Goal: Task Accomplishment & Management: Use online tool/utility

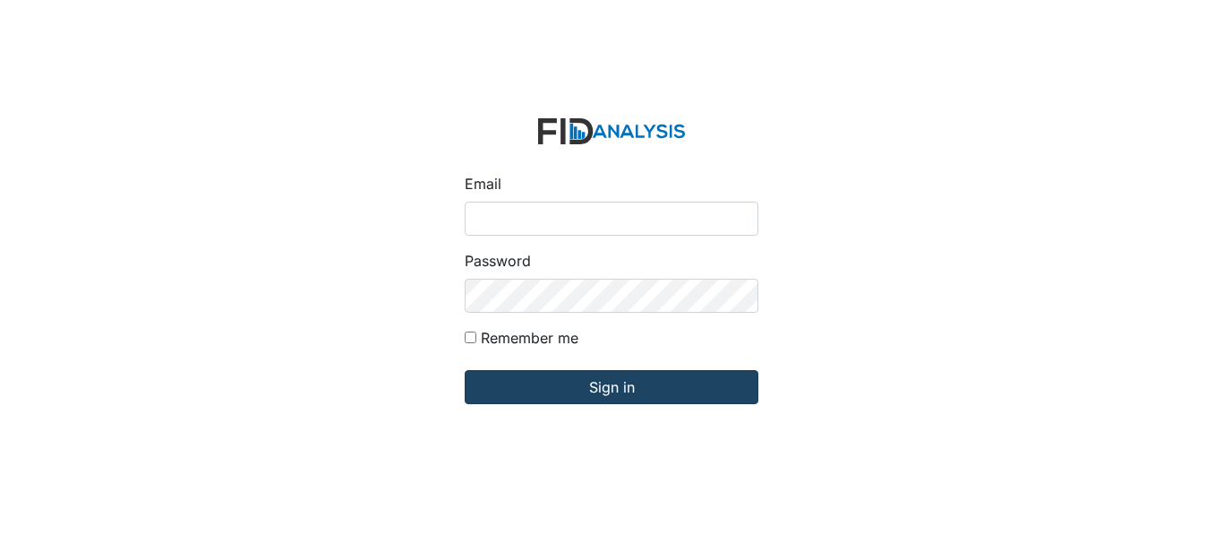
type input "[EMAIL_ADDRESS][DOMAIN_NAME]"
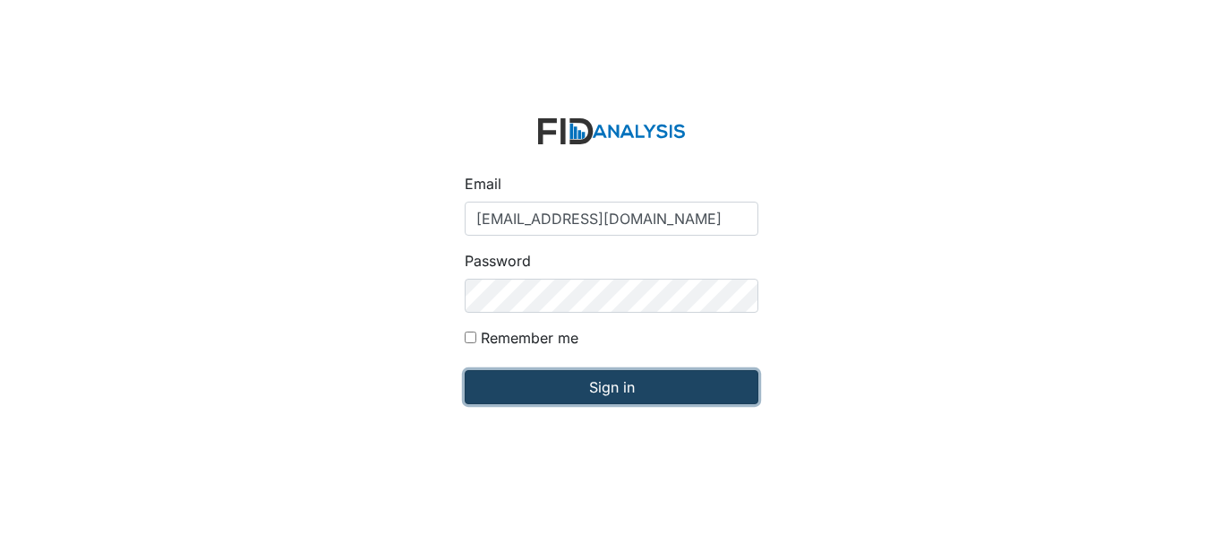
click at [621, 376] on input "Sign in" at bounding box center [612, 387] width 294 height 34
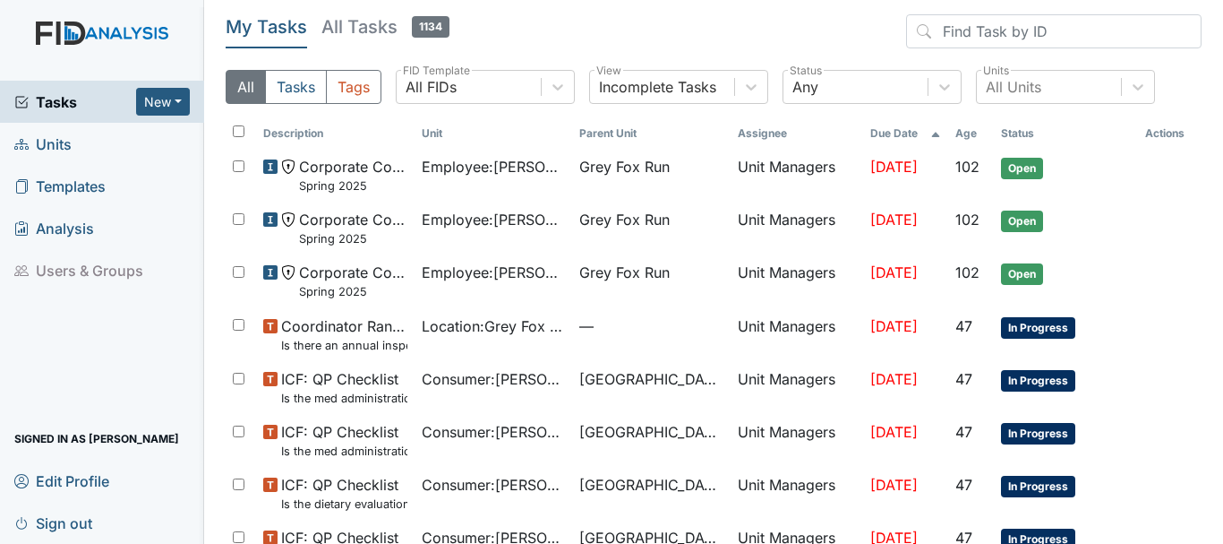
click at [50, 145] on span "Units" at bounding box center [42, 144] width 57 height 28
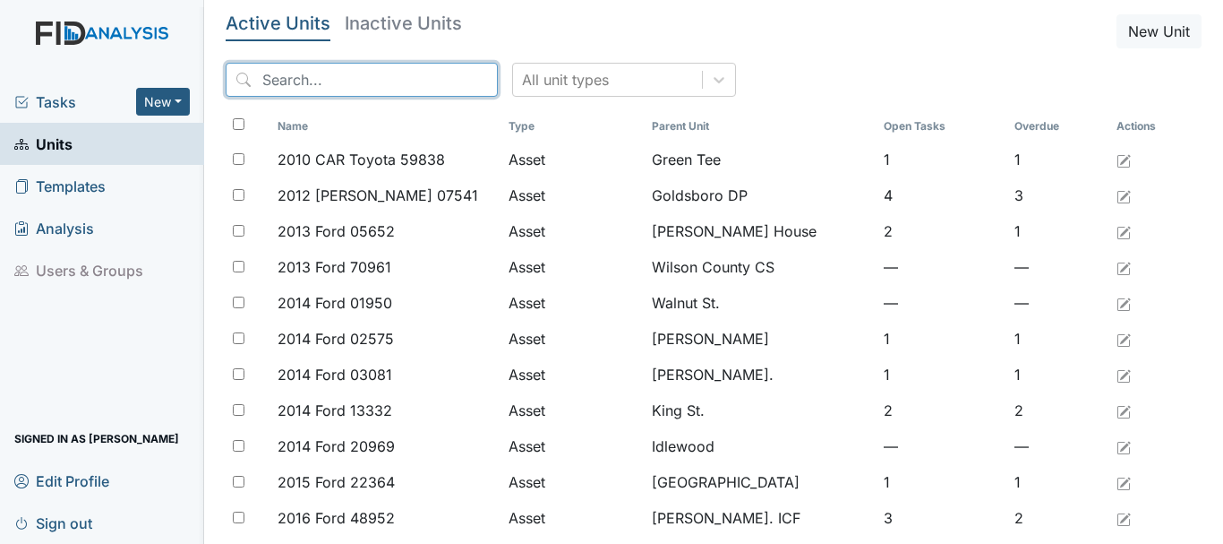
click at [323, 86] on input "search" at bounding box center [362, 80] width 272 height 34
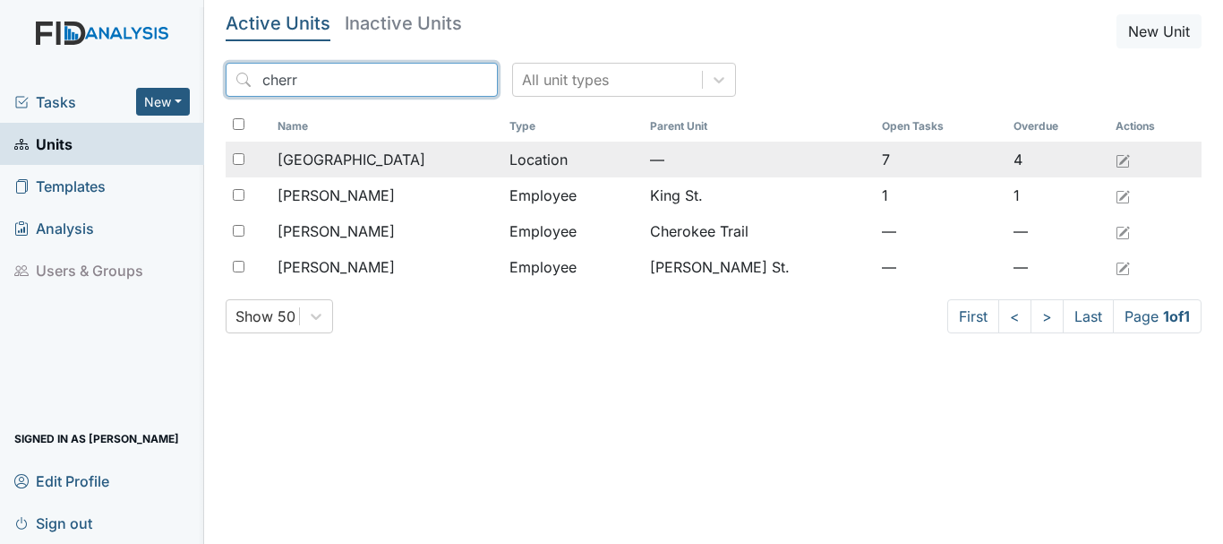
type input "cherr"
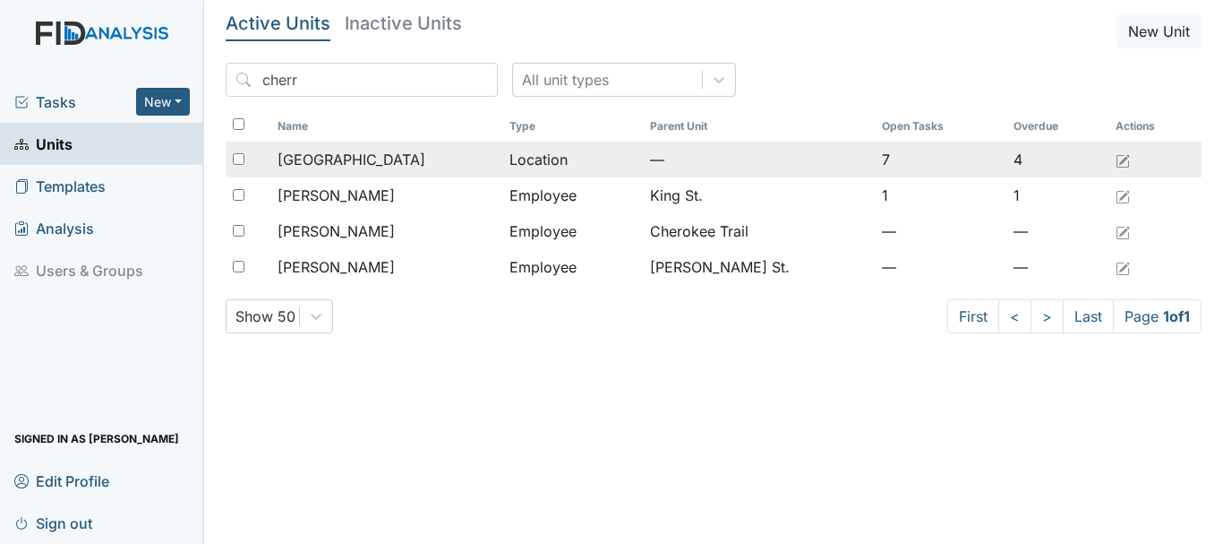
click at [348, 159] on span "[GEOGRAPHIC_DATA]" at bounding box center [352, 159] width 148 height 21
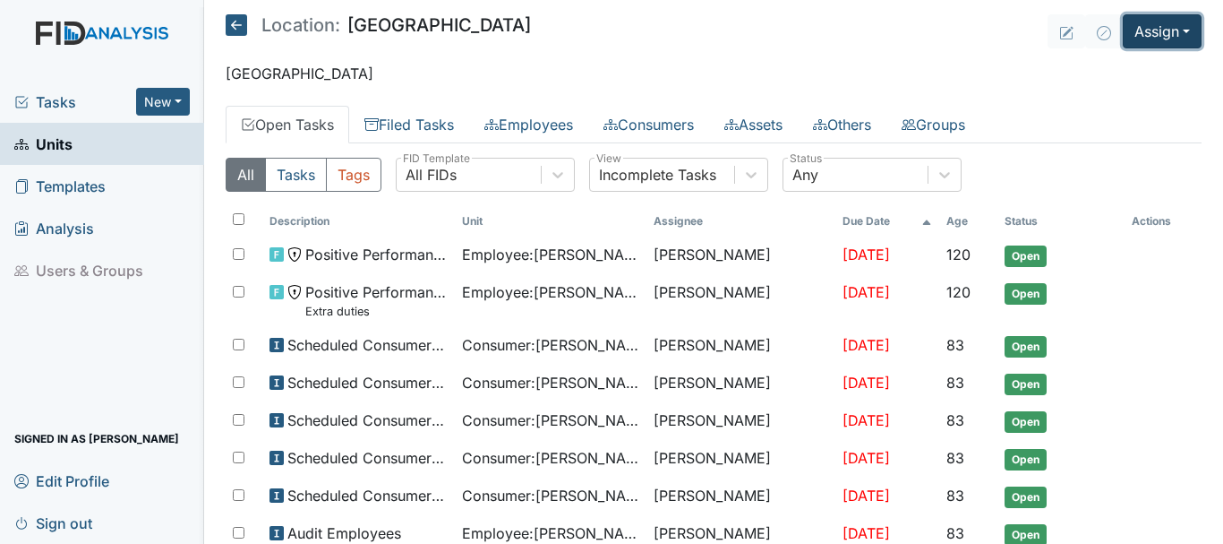
click at [1147, 34] on button "Assign" at bounding box center [1162, 31] width 79 height 34
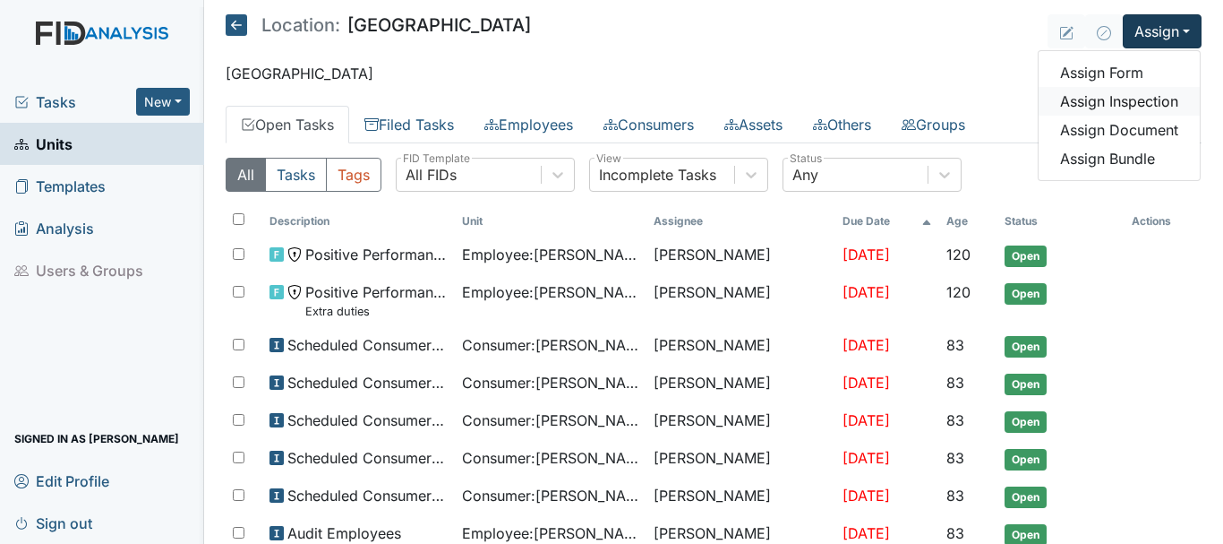
click at [1135, 103] on link "Assign Inspection" at bounding box center [1119, 101] width 161 height 29
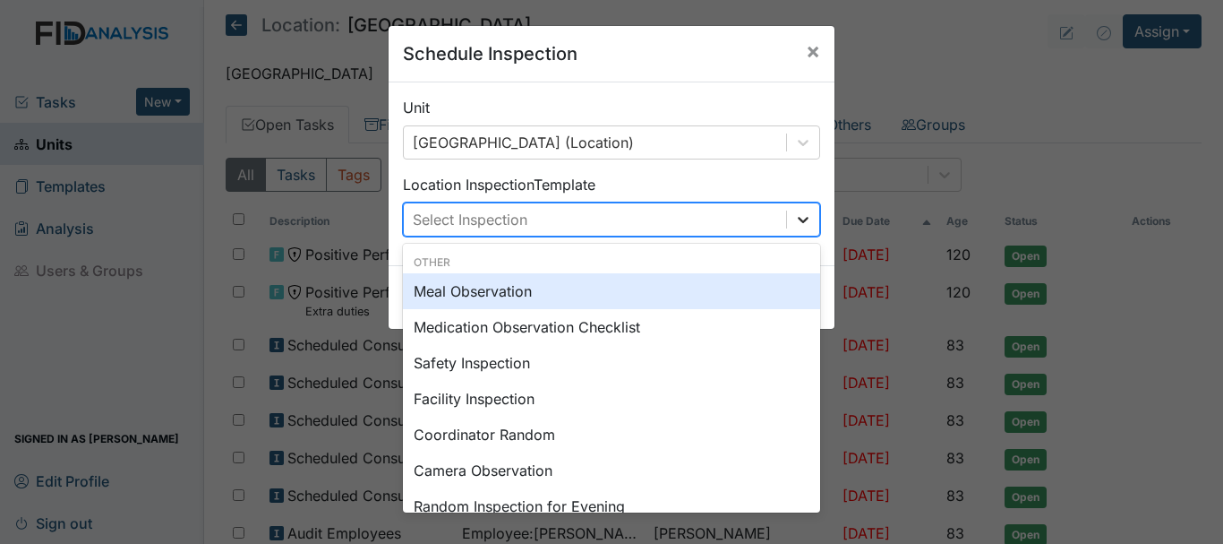
click at [794, 220] on icon at bounding box center [803, 219] width 18 height 18
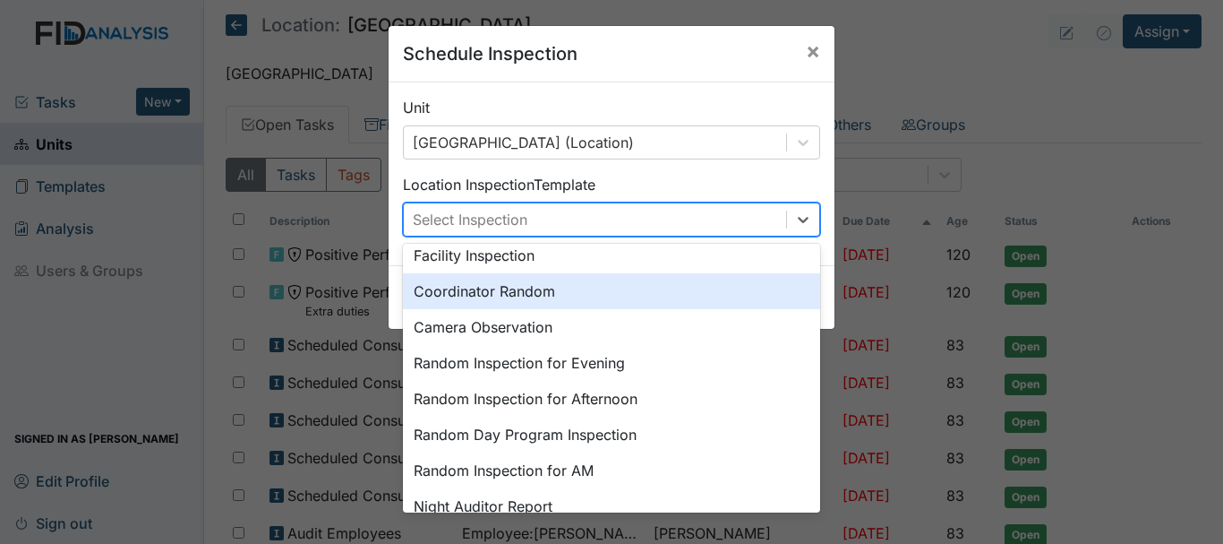
scroll to position [179, 0]
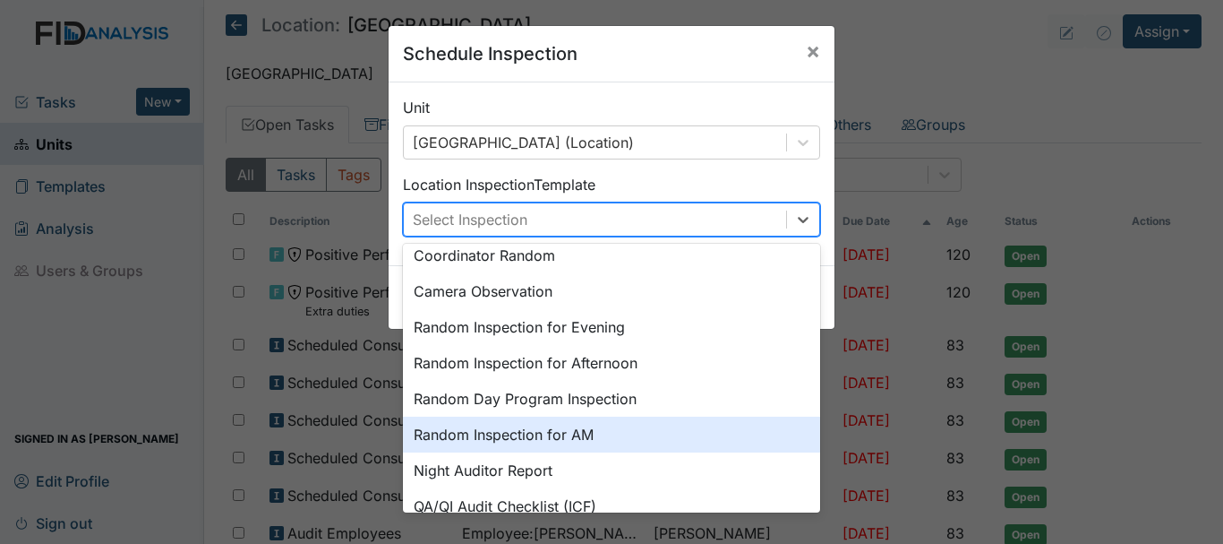
click at [545, 440] on div "Random Inspection for AM" at bounding box center [611, 434] width 417 height 36
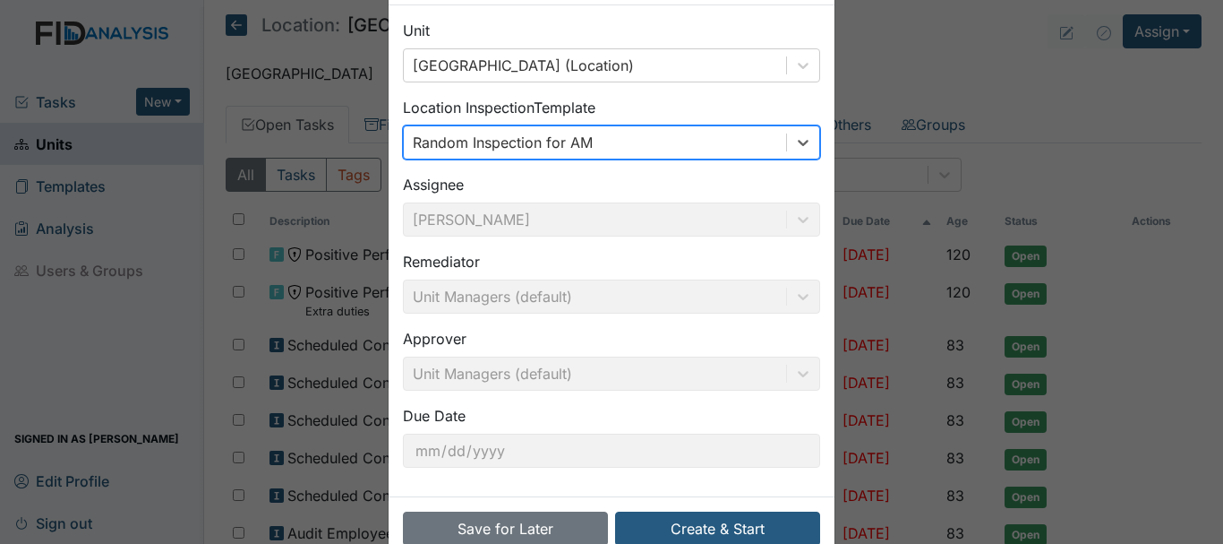
scroll to position [119, 0]
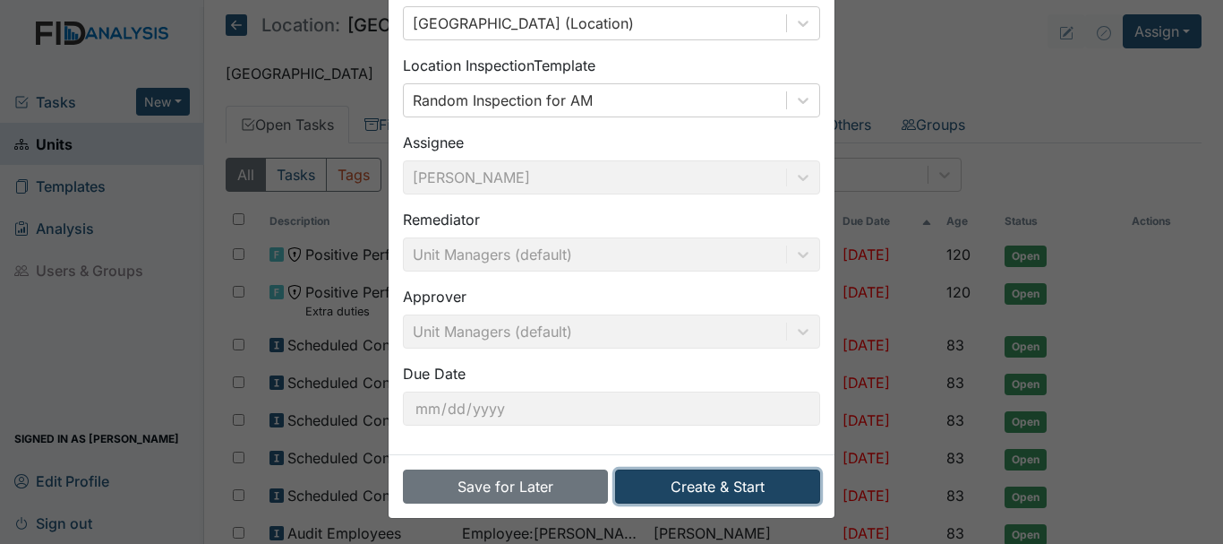
click at [676, 487] on button "Create & Start" at bounding box center [717, 486] width 205 height 34
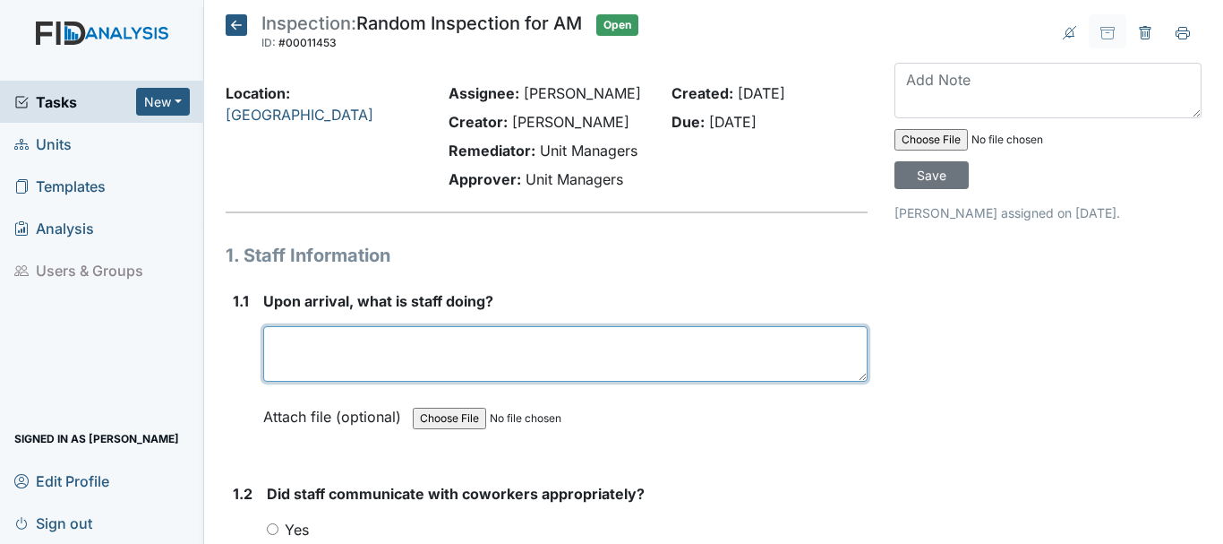
click at [309, 358] on textarea at bounding box center [565, 354] width 604 height 56
type textarea "checking meds"
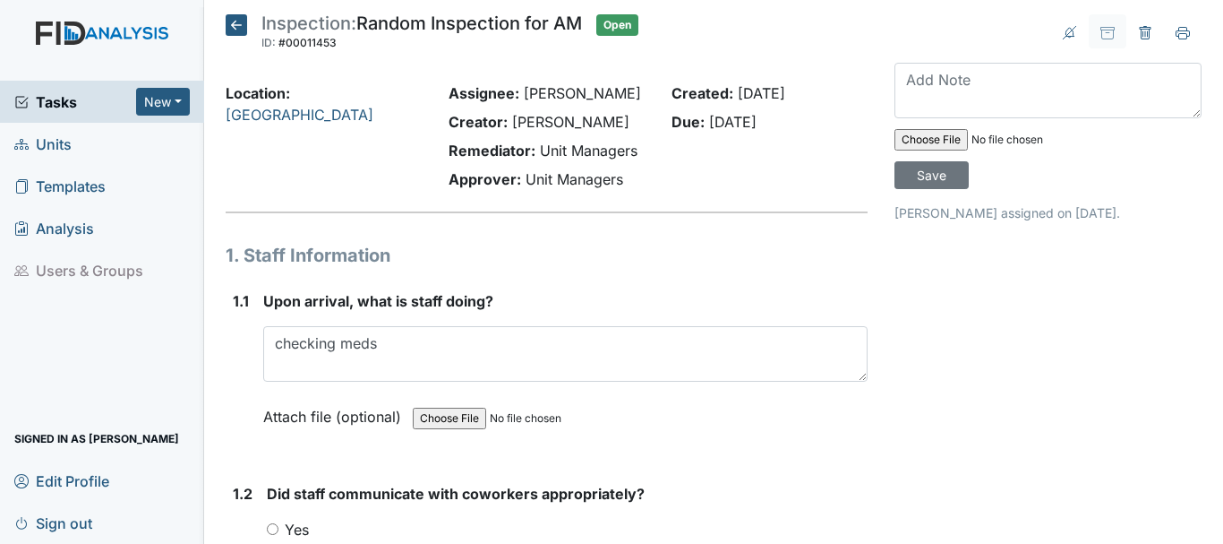
click at [66, 142] on span "Units" at bounding box center [42, 144] width 57 height 28
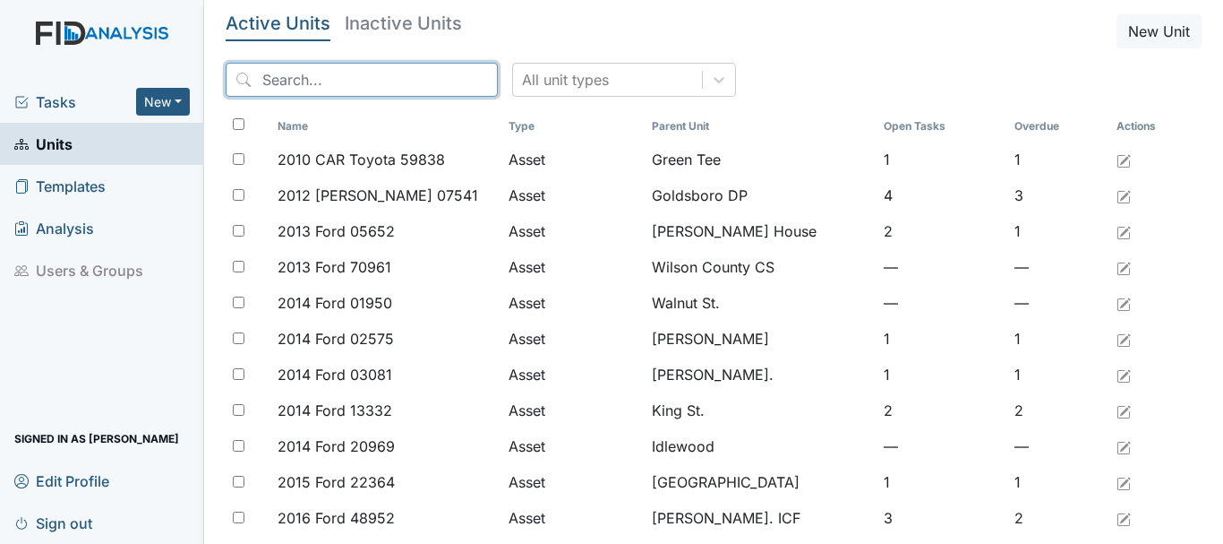
click at [338, 72] on input "search" at bounding box center [362, 80] width 272 height 34
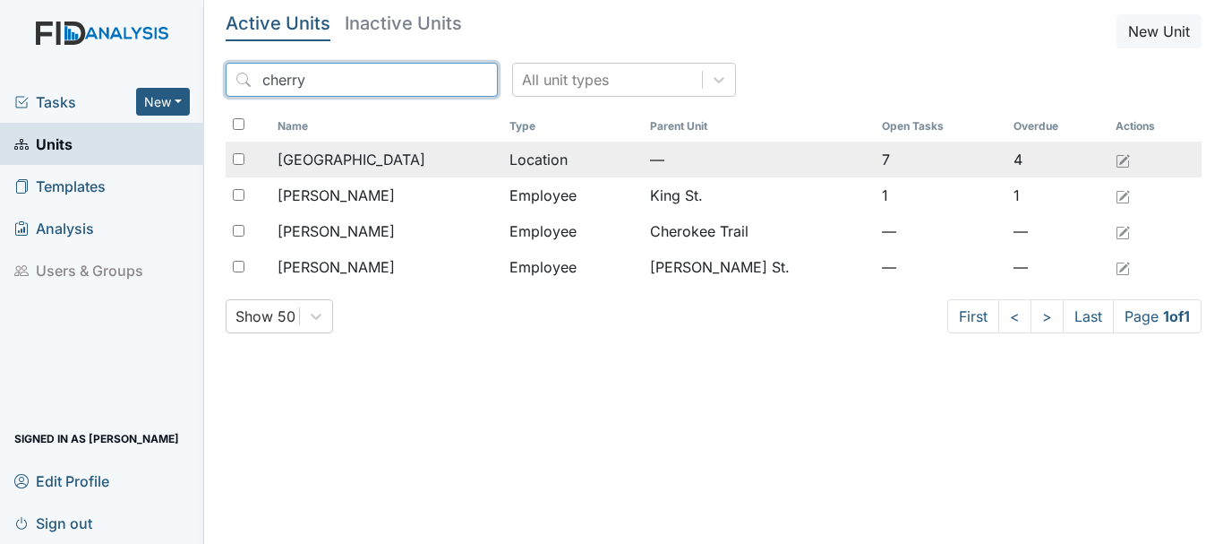
type input "cherry"
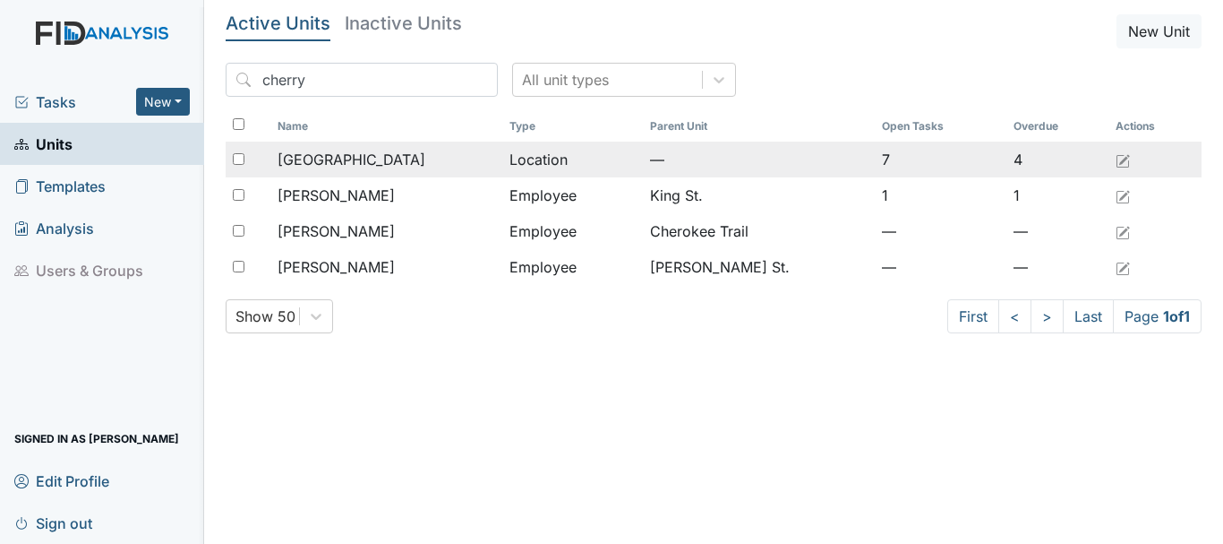
click at [356, 153] on span "[GEOGRAPHIC_DATA]" at bounding box center [352, 159] width 148 height 21
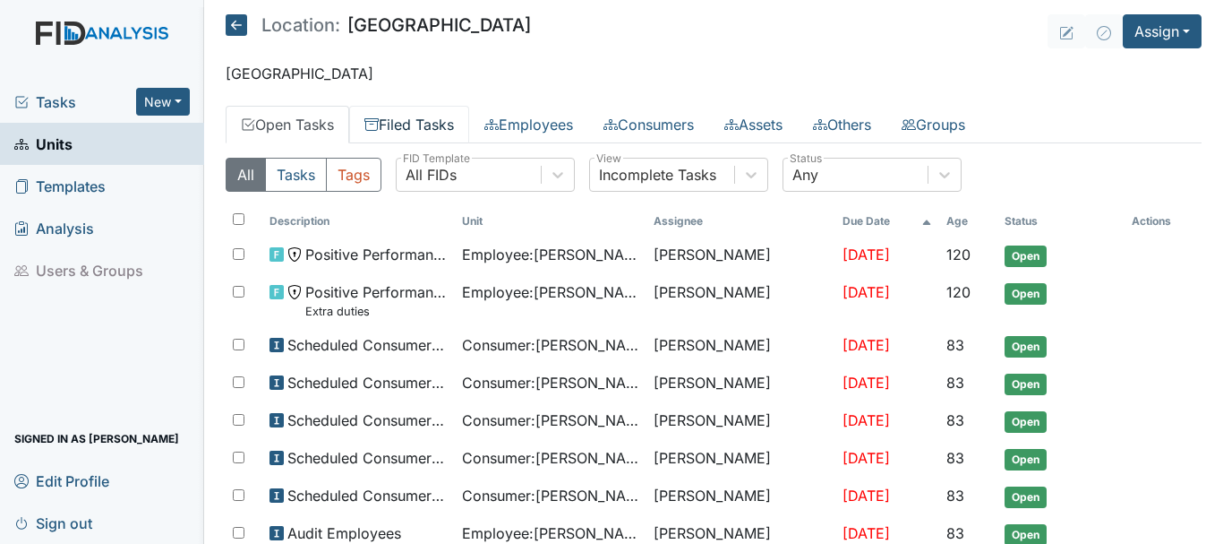
click at [436, 127] on link "Filed Tasks" at bounding box center [409, 125] width 120 height 38
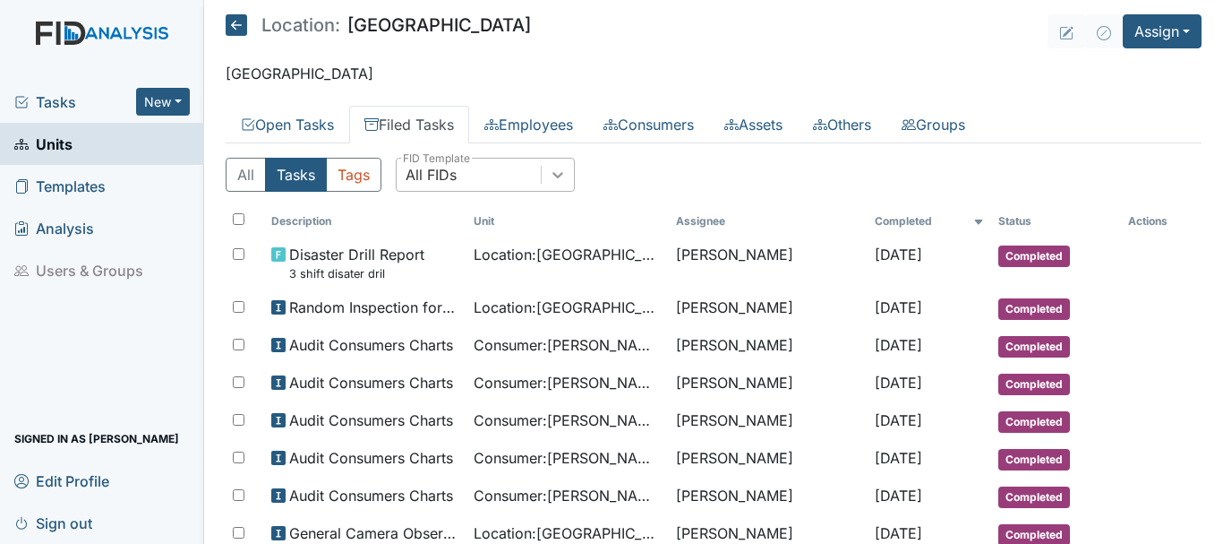
click at [559, 176] on icon at bounding box center [557, 175] width 11 height 6
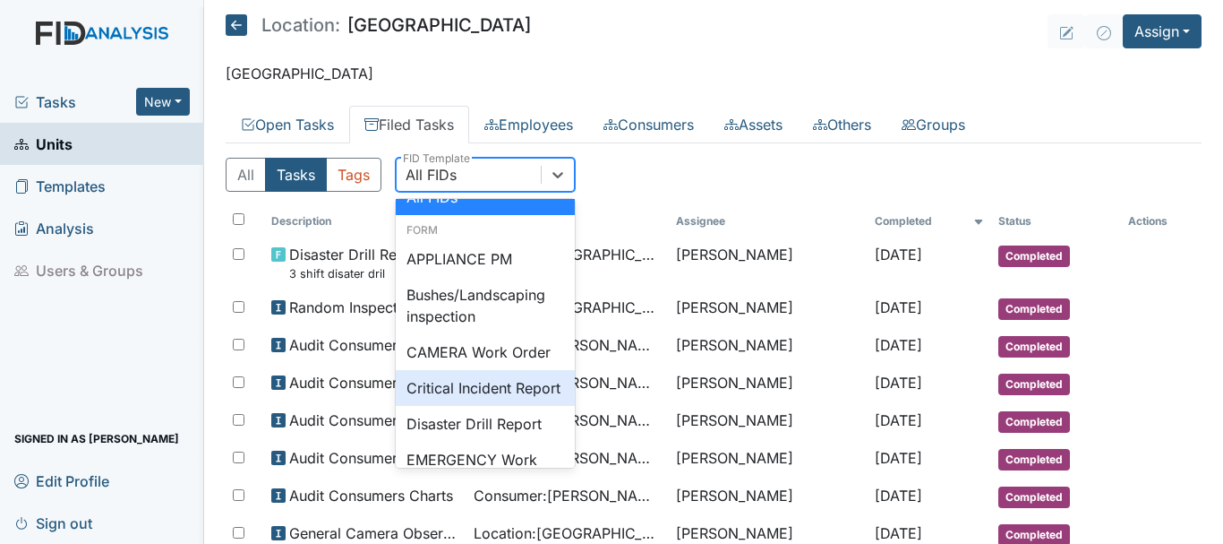
scroll to position [36, 0]
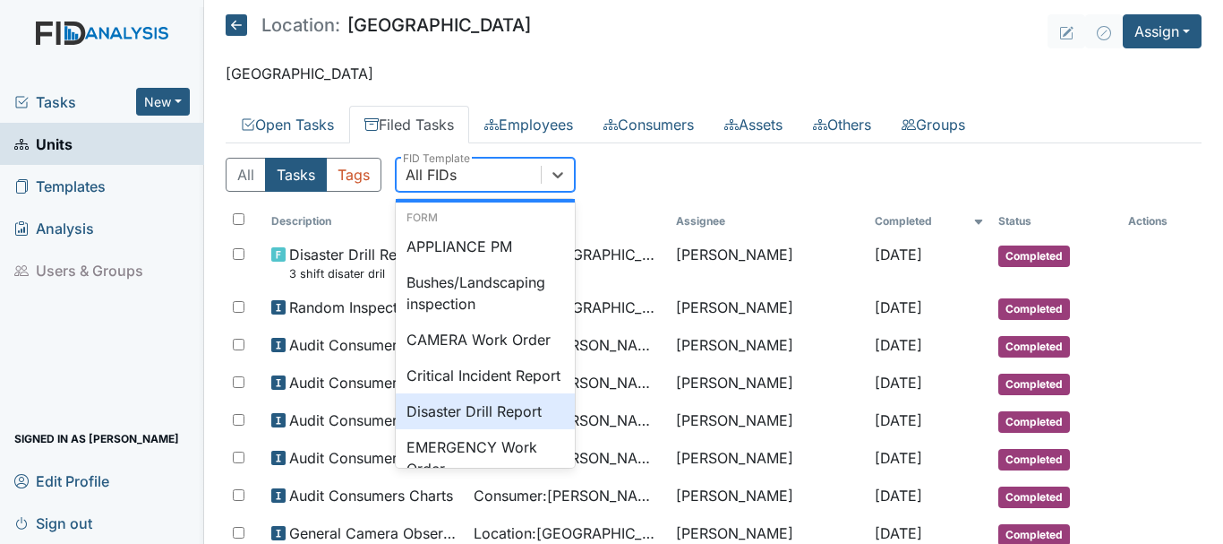
click at [538, 429] on div "Disaster Drill Report" at bounding box center [485, 411] width 179 height 36
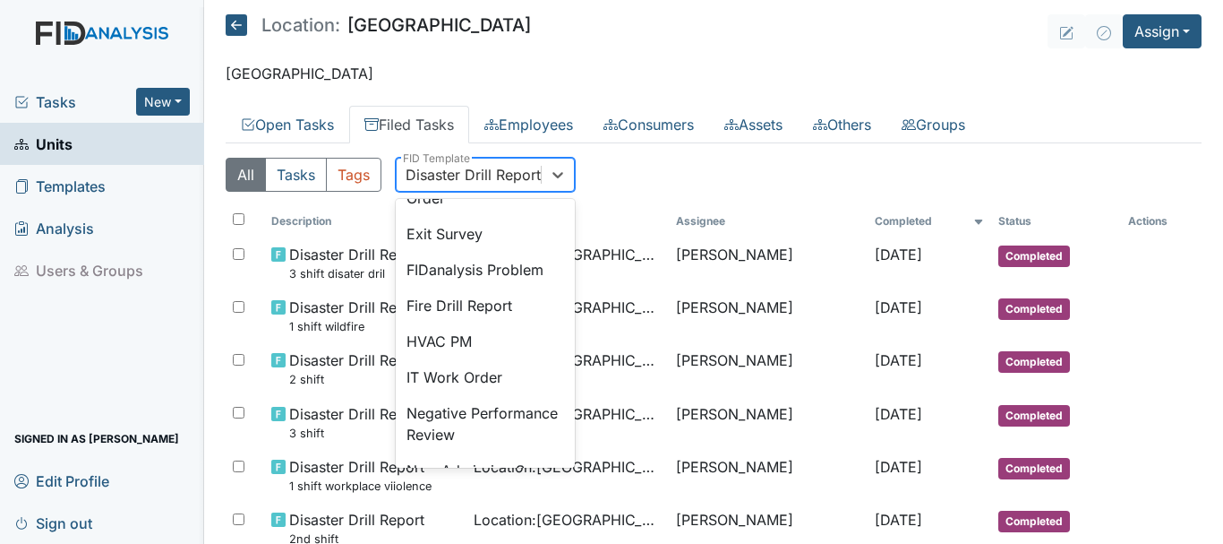
scroll to position [307, 0]
click at [471, 322] on div "Fire Drill Report" at bounding box center [485, 305] width 179 height 36
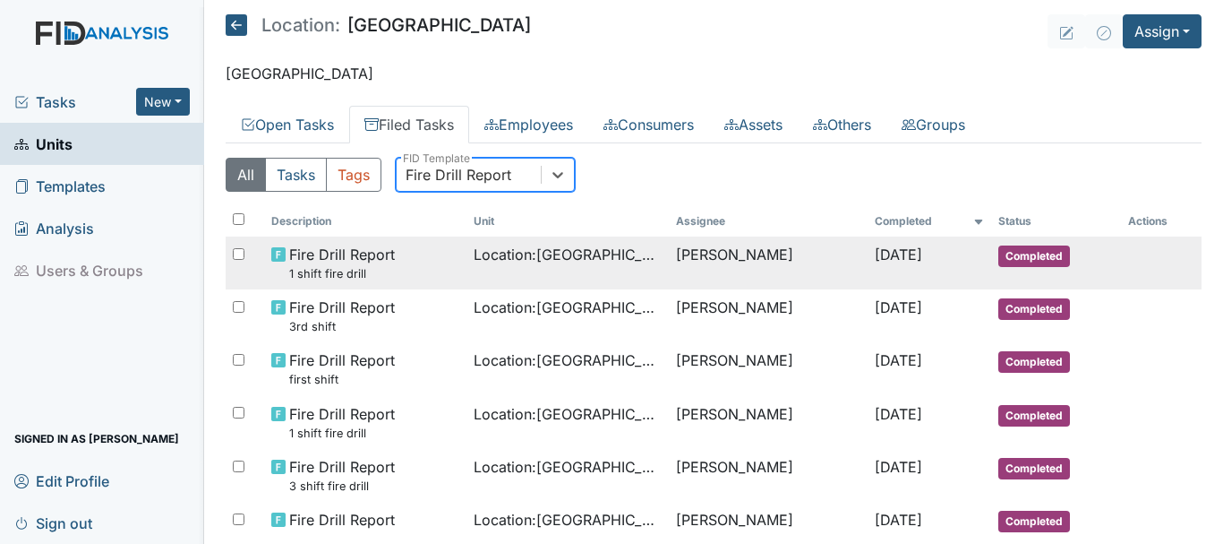
click at [1009, 267] on td "Completed" at bounding box center [1056, 262] width 130 height 53
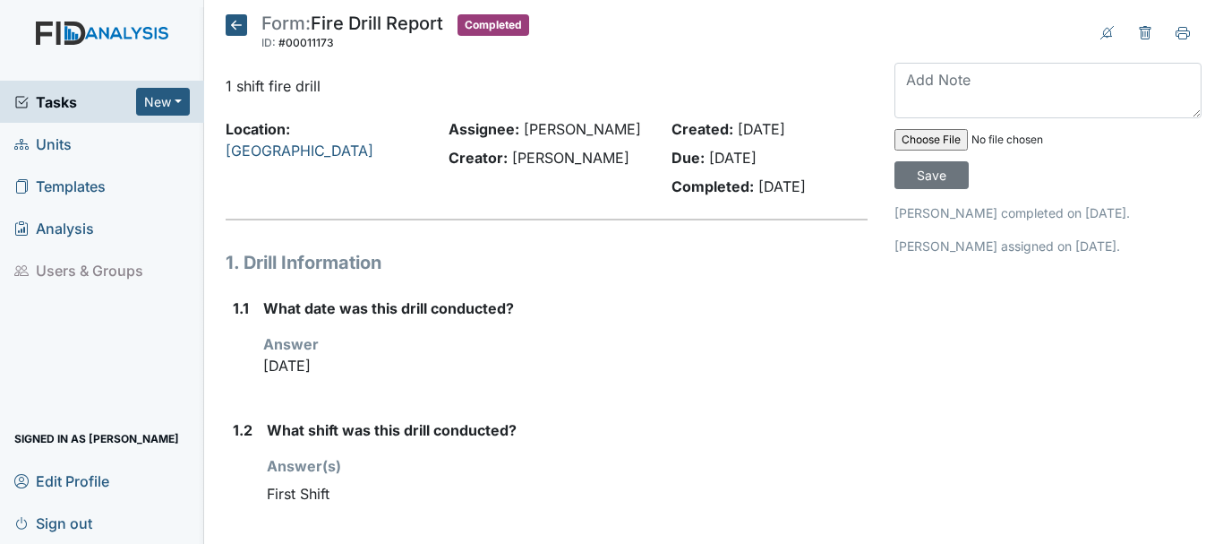
click at [228, 24] on icon at bounding box center [236, 24] width 21 height 21
